Goal: Task Accomplishment & Management: Use online tool/utility

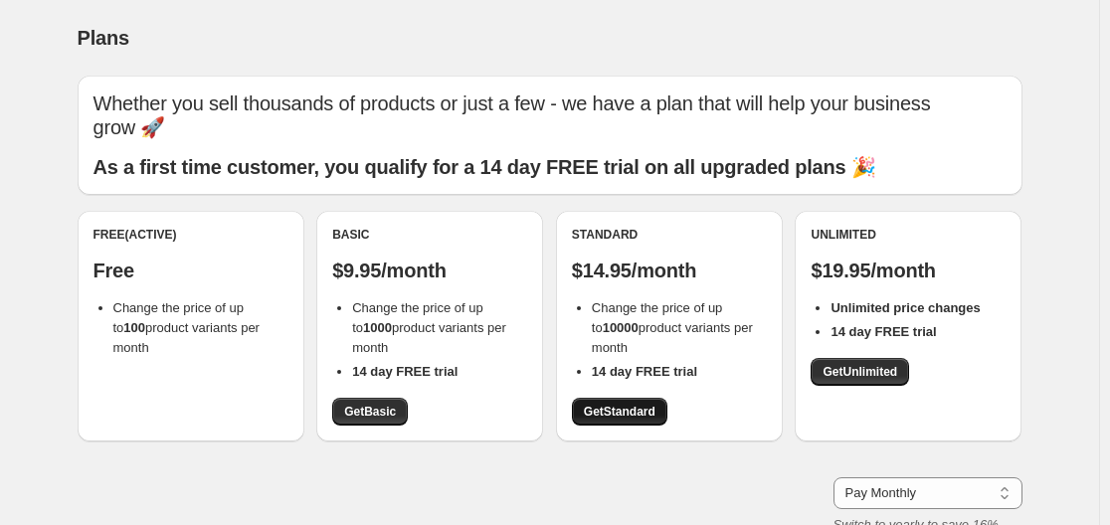
click at [654, 407] on span "Get Standard" at bounding box center [620, 412] width 72 height 16
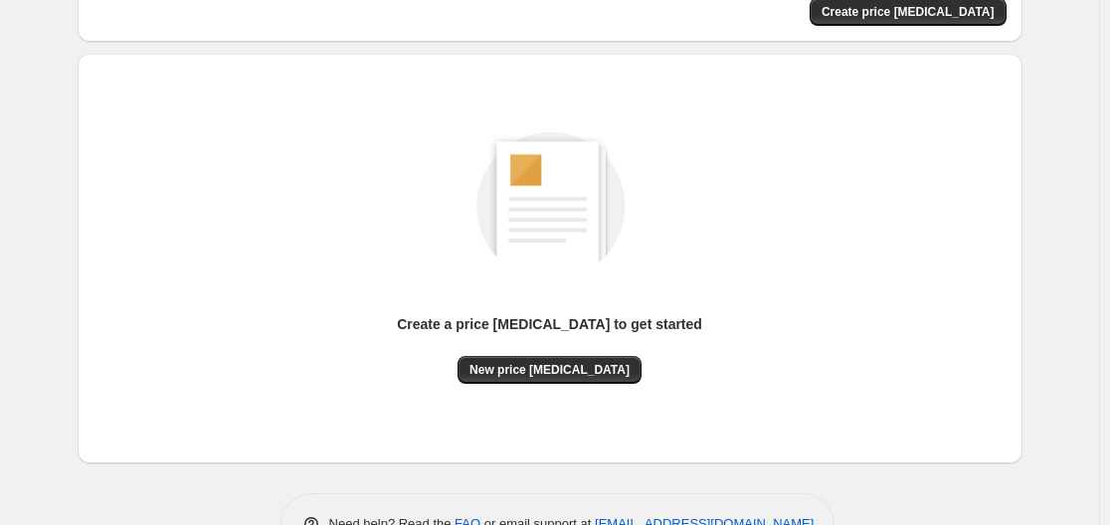
scroll to position [199, 0]
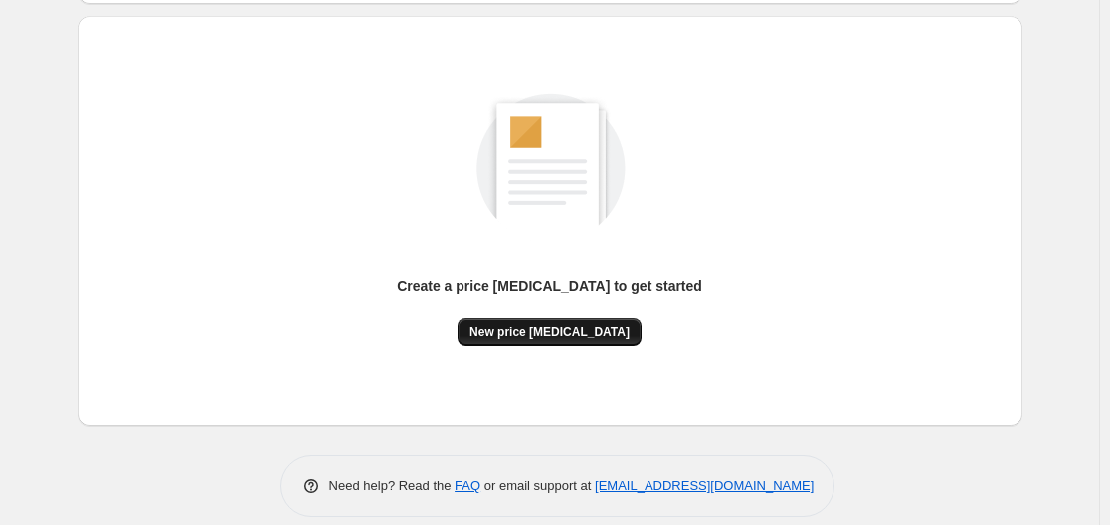
click at [570, 339] on span "New price [MEDICAL_DATA]" at bounding box center [549, 332] width 160 height 16
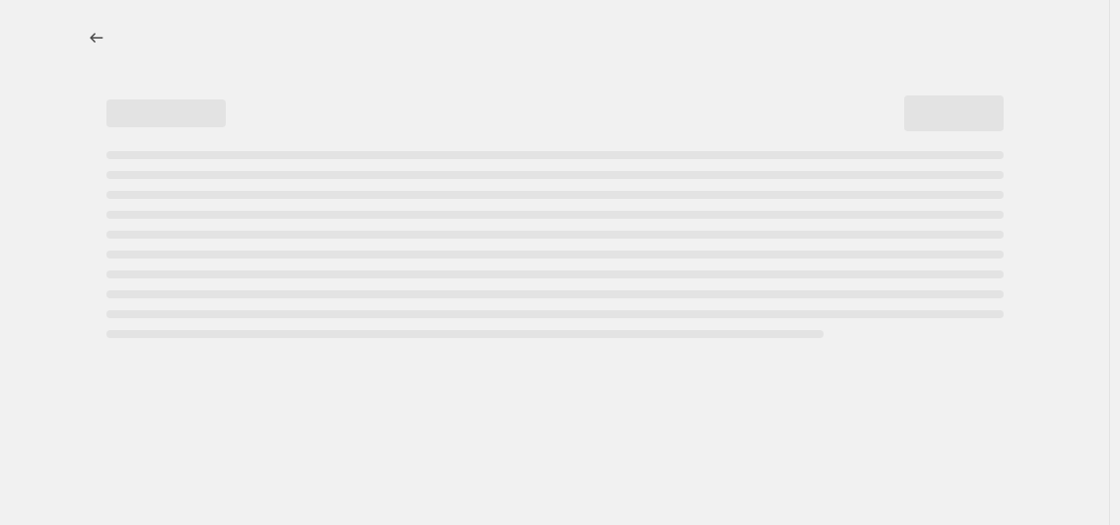
select select "percentage"
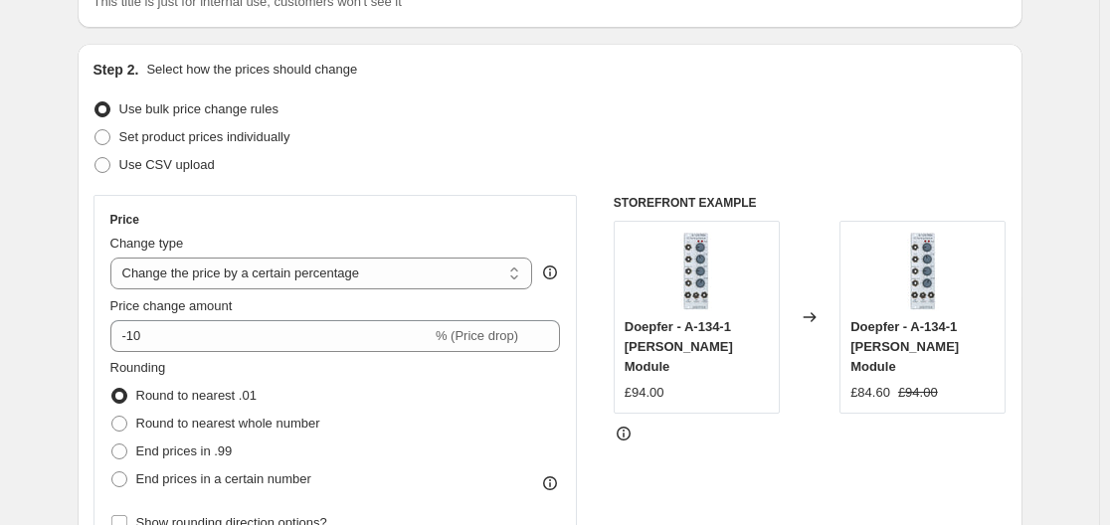
scroll to position [199, 0]
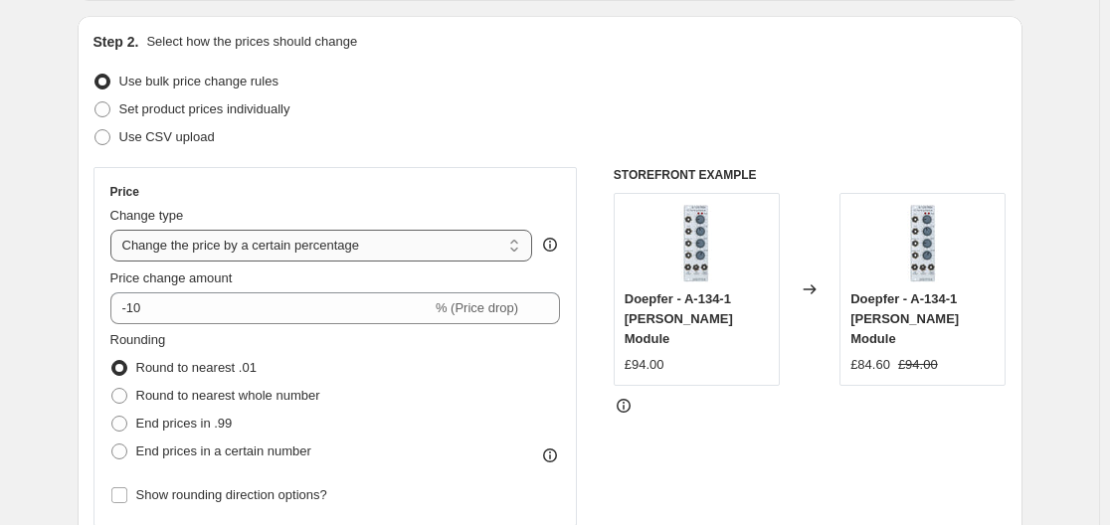
click at [349, 249] on select "Change the price to a certain amount Change the price by a certain amount Chang…" at bounding box center [321, 246] width 423 height 32
click at [350, 249] on select "Change the price to a certain amount Change the price by a certain amount Chang…" at bounding box center [321, 246] width 423 height 32
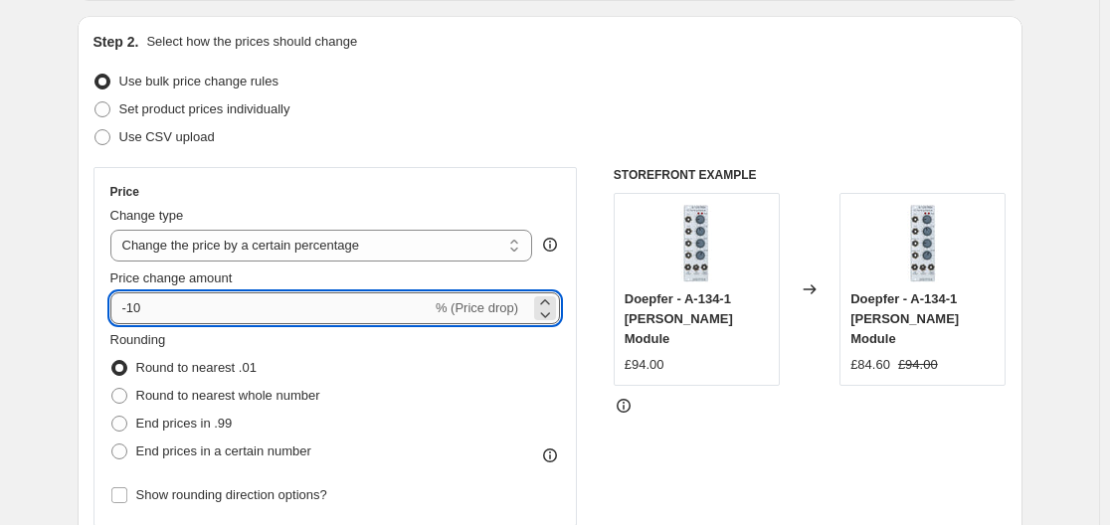
click at [298, 294] on input "-10" at bounding box center [270, 308] width 321 height 32
type input "-1"
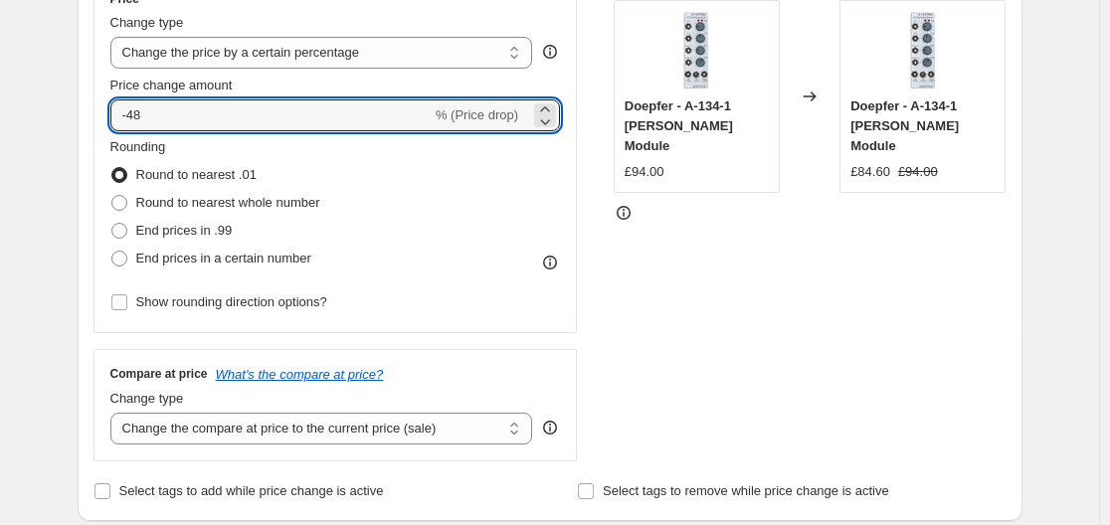
scroll to position [398, 0]
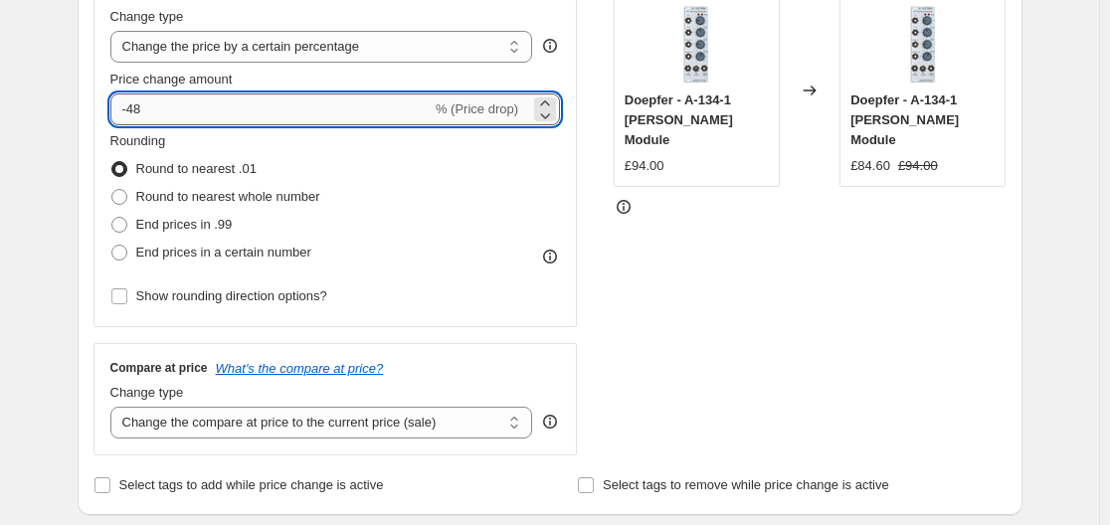
click at [182, 110] on input "-48" at bounding box center [270, 109] width 321 height 32
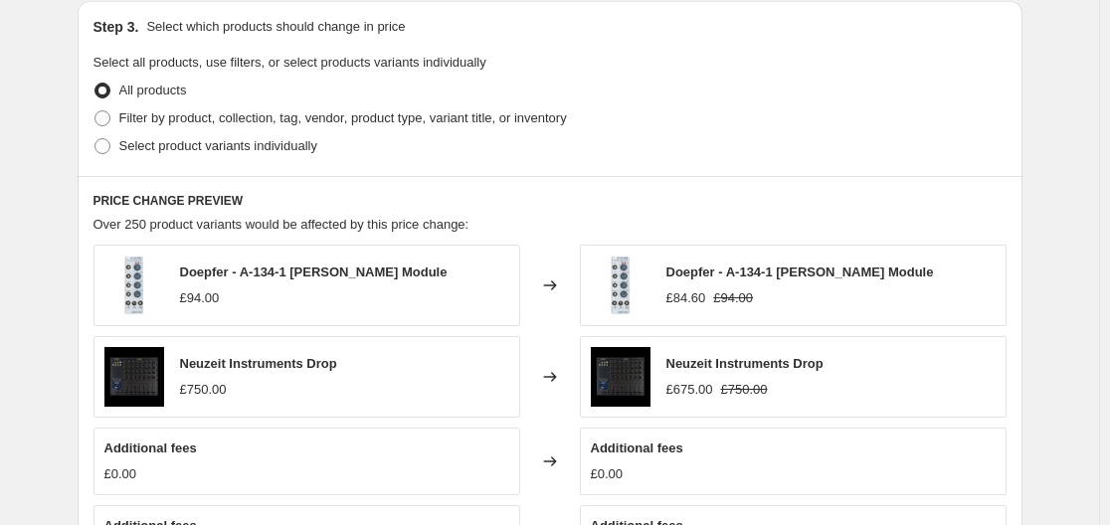
scroll to position [895, 0]
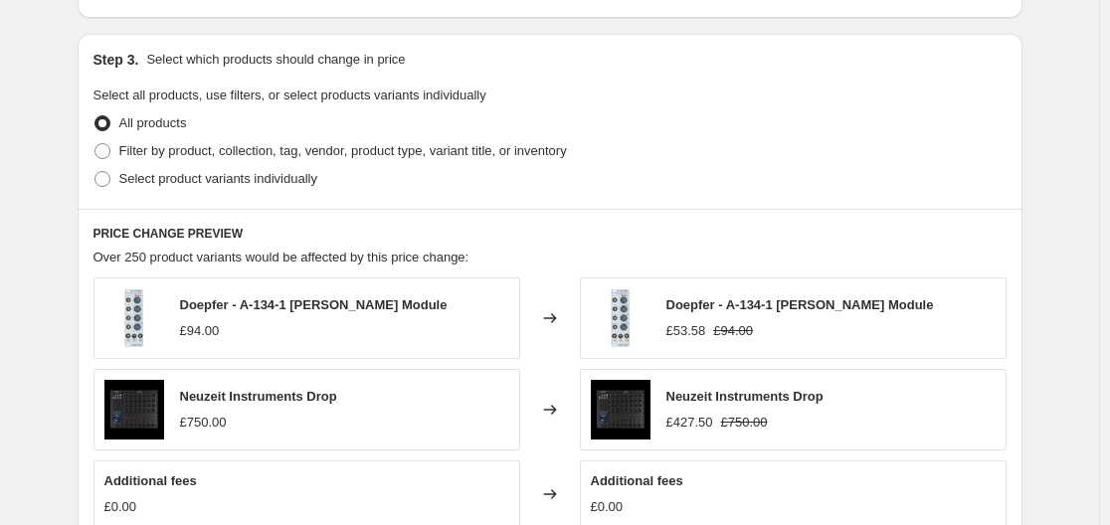
click at [393, 212] on div "PRICE CHANGE PREVIEW Over 250 product variants would be affected by this price …" at bounding box center [550, 487] width 945 height 556
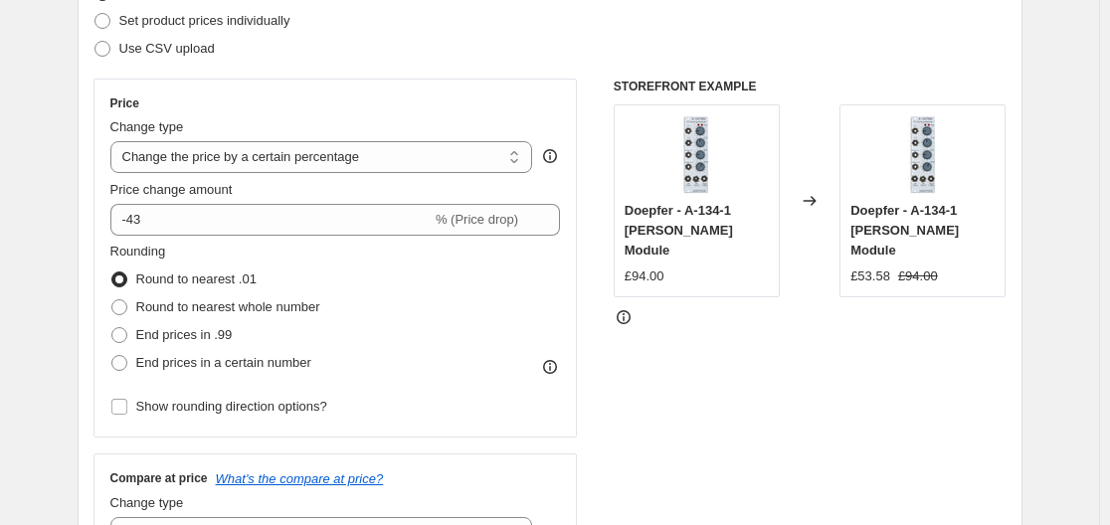
scroll to position [298, 0]
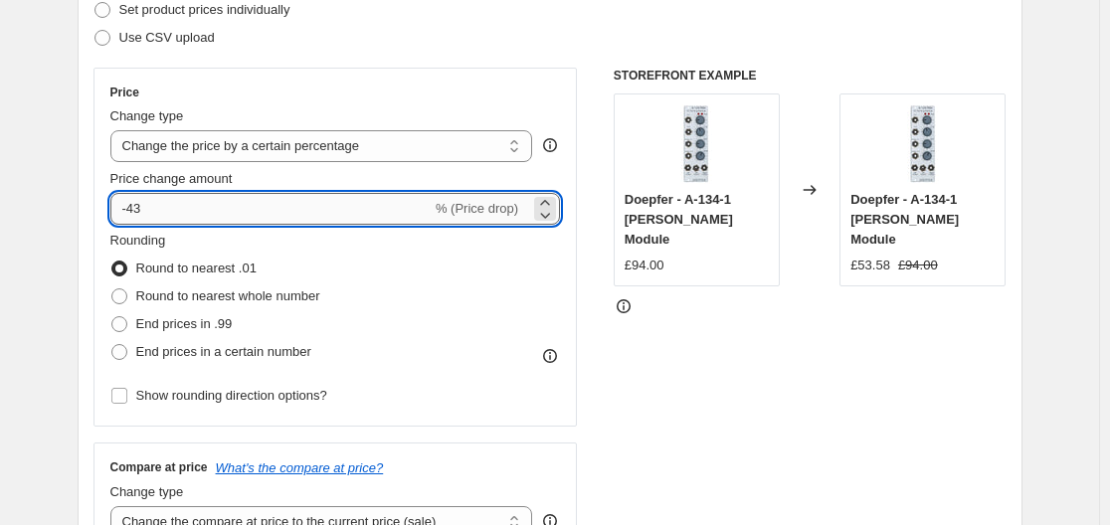
click at [241, 208] on input "-43" at bounding box center [270, 209] width 321 height 32
type input "-44"
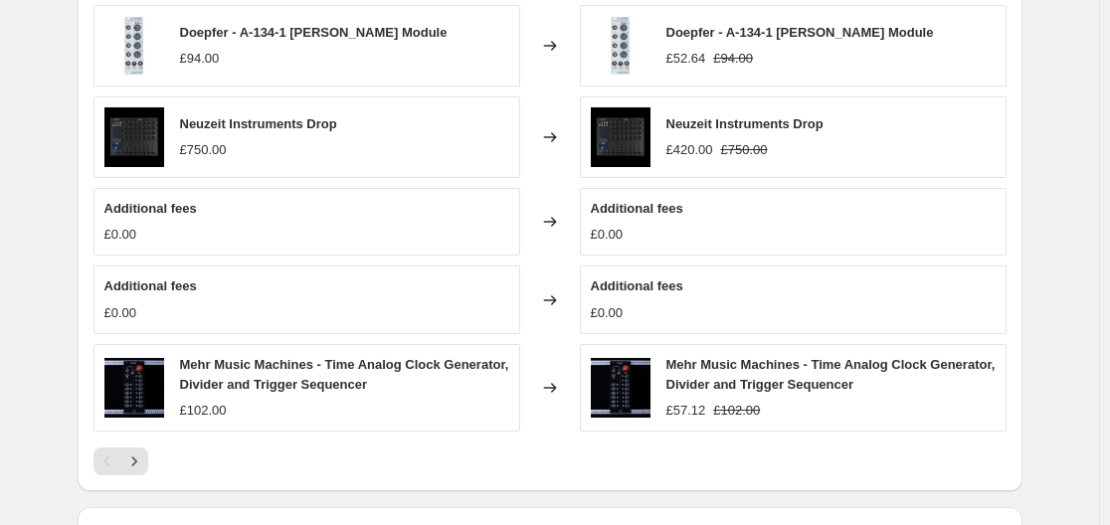
scroll to position [1392, 0]
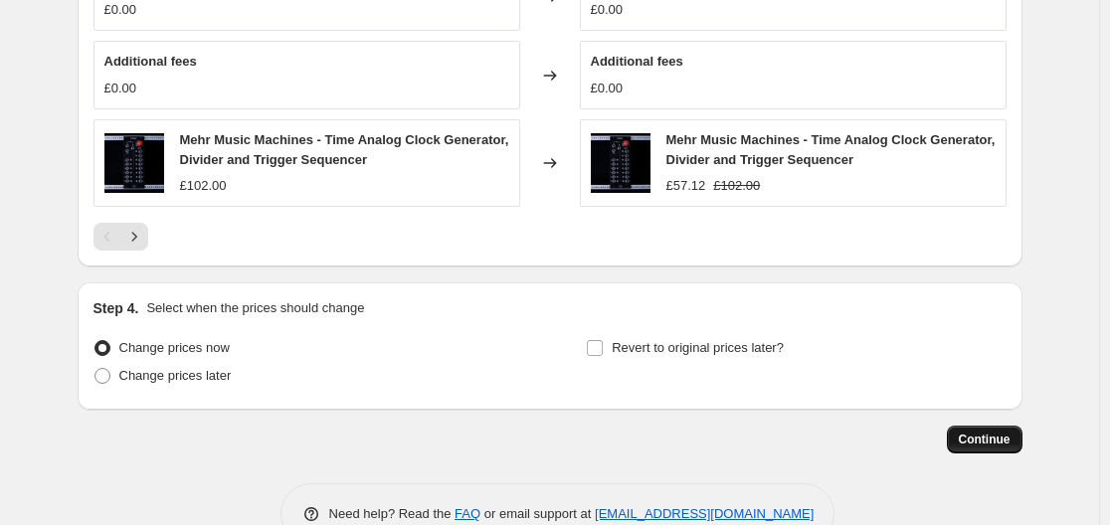
click at [987, 436] on span "Continue" at bounding box center [984, 439] width 52 height 16
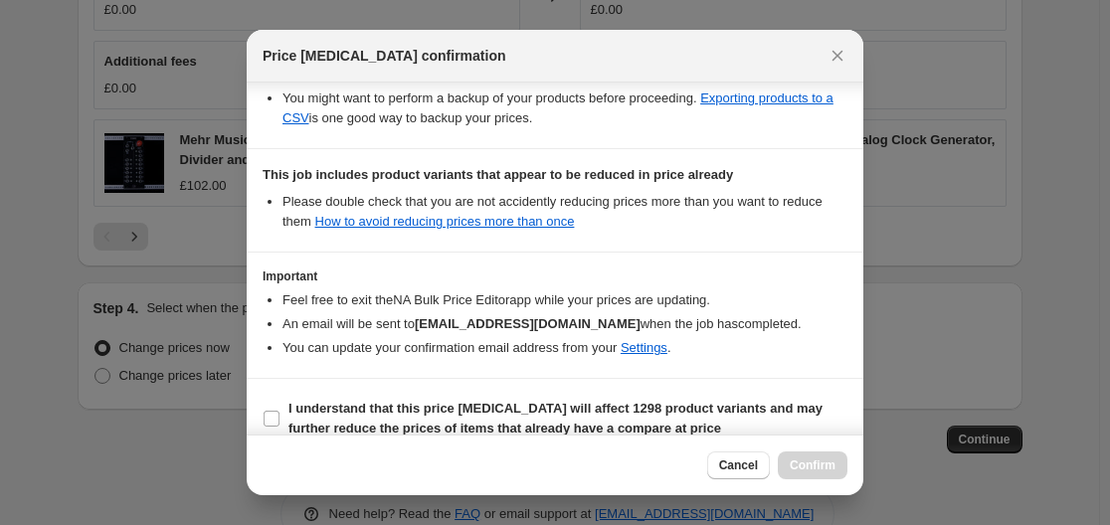
scroll to position [422, 0]
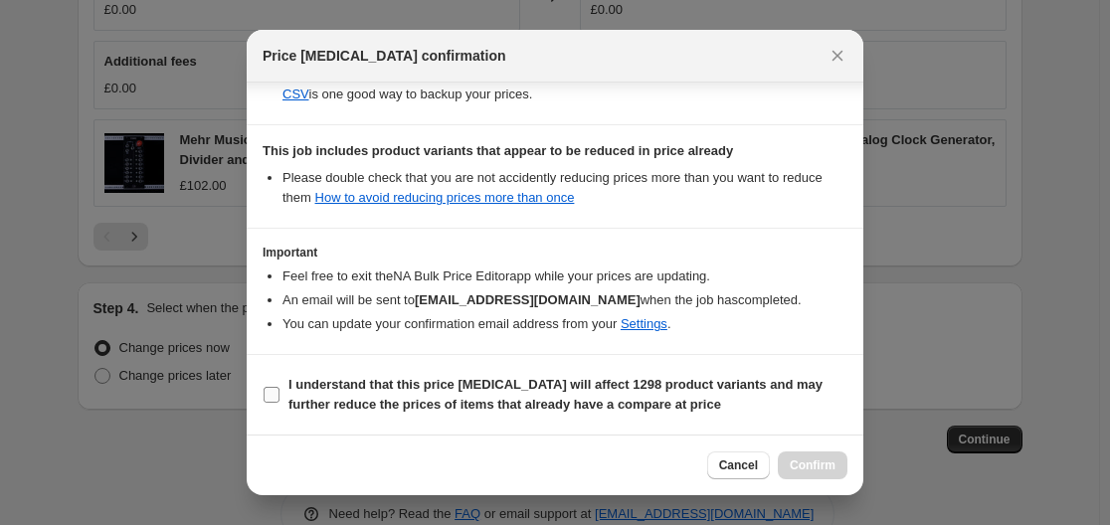
click at [449, 388] on b "I understand that this price [MEDICAL_DATA] will affect 1298 product variants a…" at bounding box center [555, 394] width 534 height 35
click at [279, 388] on input "I understand that this price [MEDICAL_DATA] will affect 1298 product variants a…" at bounding box center [271, 395] width 16 height 16
checkbox input "true"
click at [814, 462] on span "Confirm" at bounding box center [812, 465] width 46 height 16
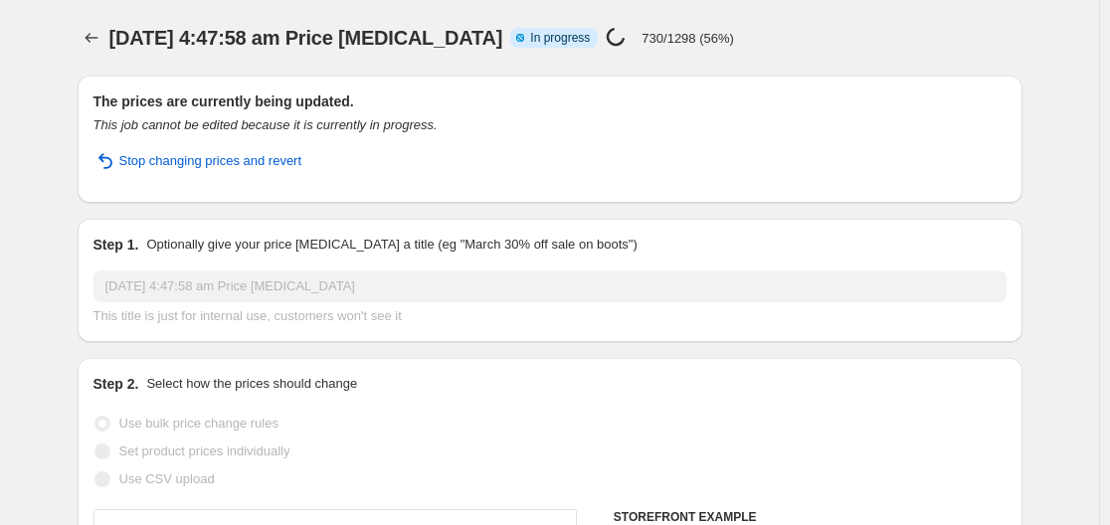
drag, startPoint x: 568, startPoint y: 43, endPoint x: 639, endPoint y: 46, distance: 71.6
click at [568, 44] on span "In progress" at bounding box center [560, 38] width 60 height 16
drag, startPoint x: 644, startPoint y: 37, endPoint x: 670, endPoint y: 37, distance: 25.9
click at [670, 37] on div "Price [MEDICAL_DATA] in progress... 730/1298 (56%)" at bounding box center [669, 38] width 128 height 23
click at [96, 40] on icon "Price change jobs" at bounding box center [92, 38] width 20 height 20
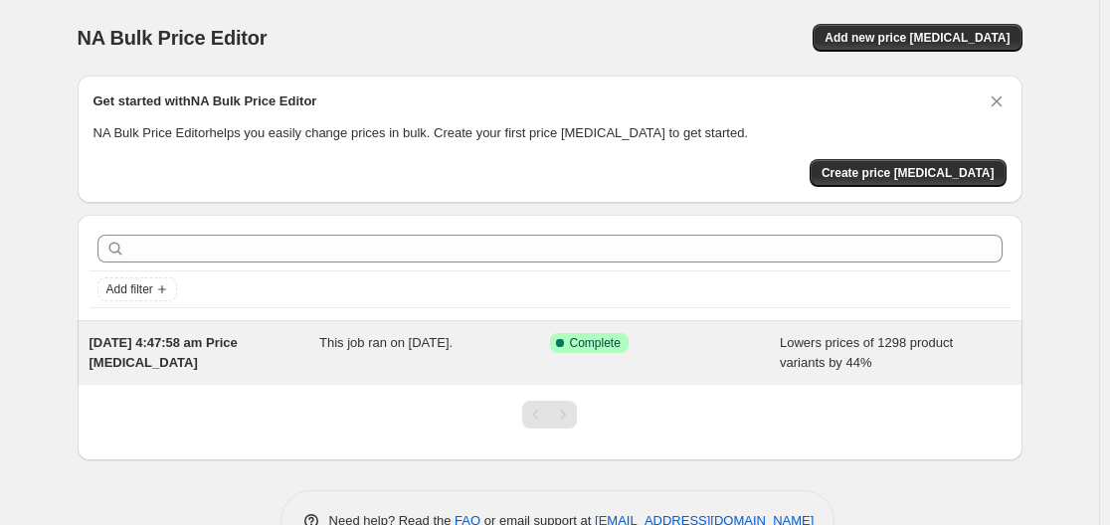
click at [415, 335] on span "This job ran on [DATE]." at bounding box center [385, 342] width 133 height 15
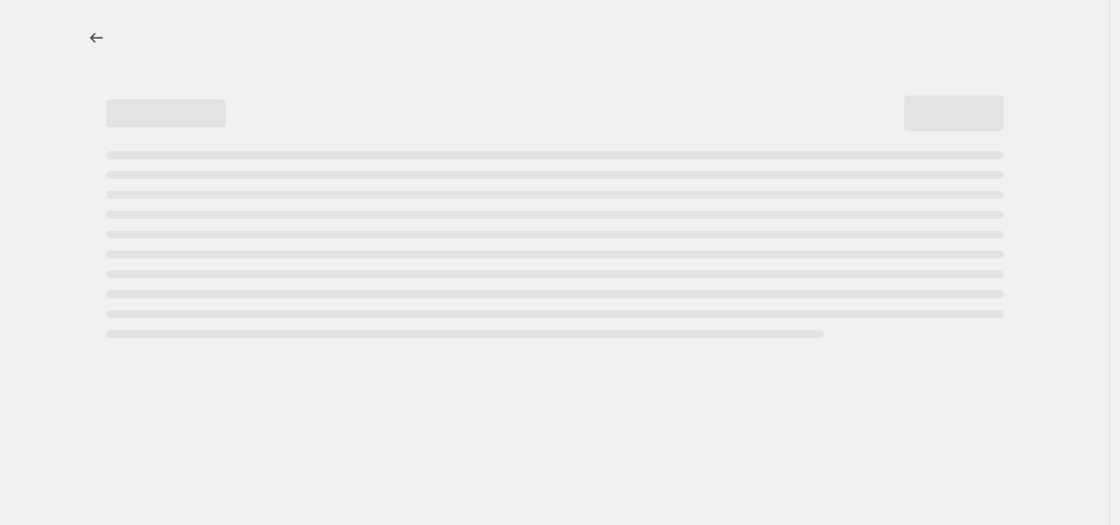
select select "percentage"
